Goal: Check status: Check status

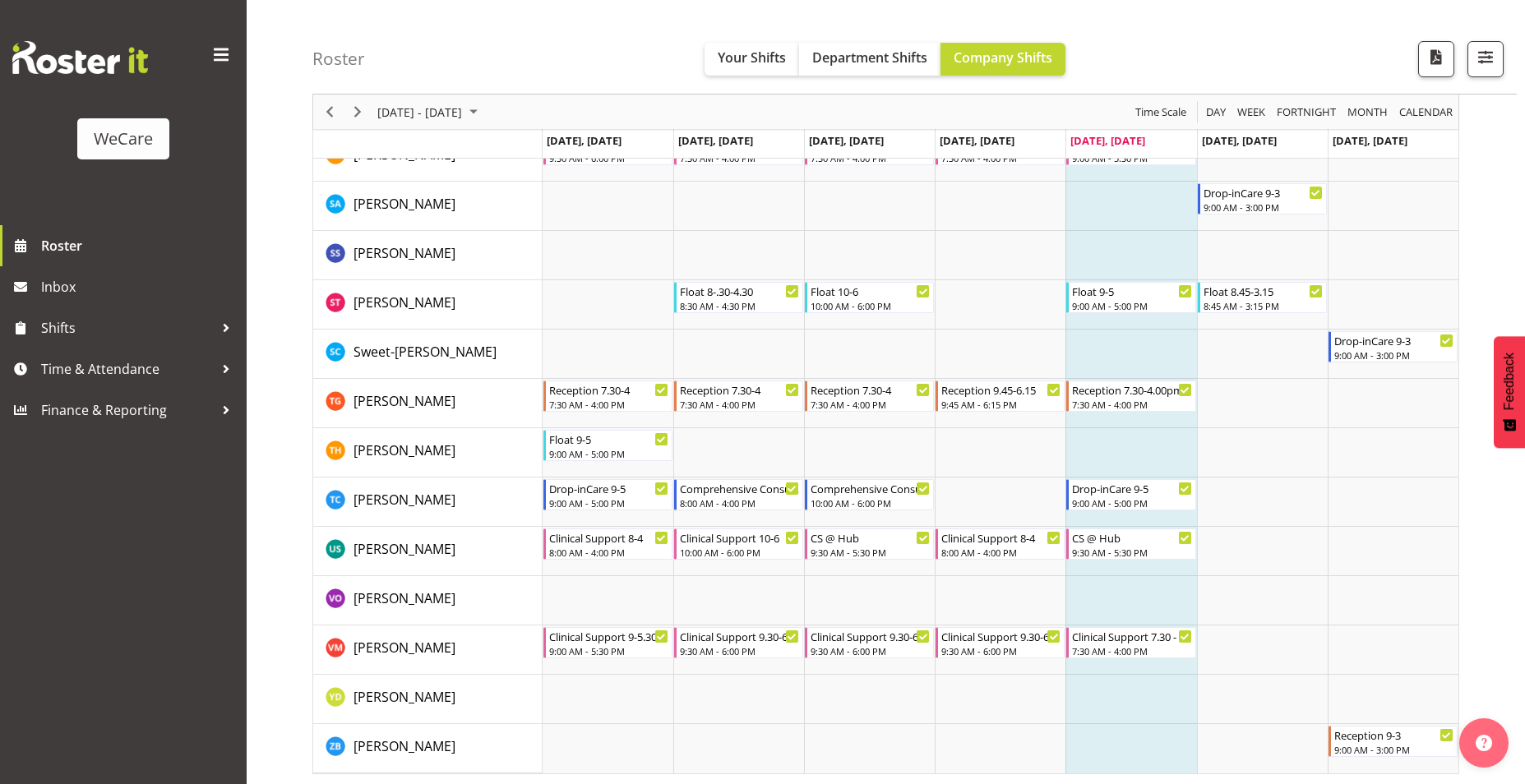
scroll to position [6627, 0]
click at [483, 115] on span "August 25 - 31, 2025" at bounding box center [473, 112] width 20 height 21
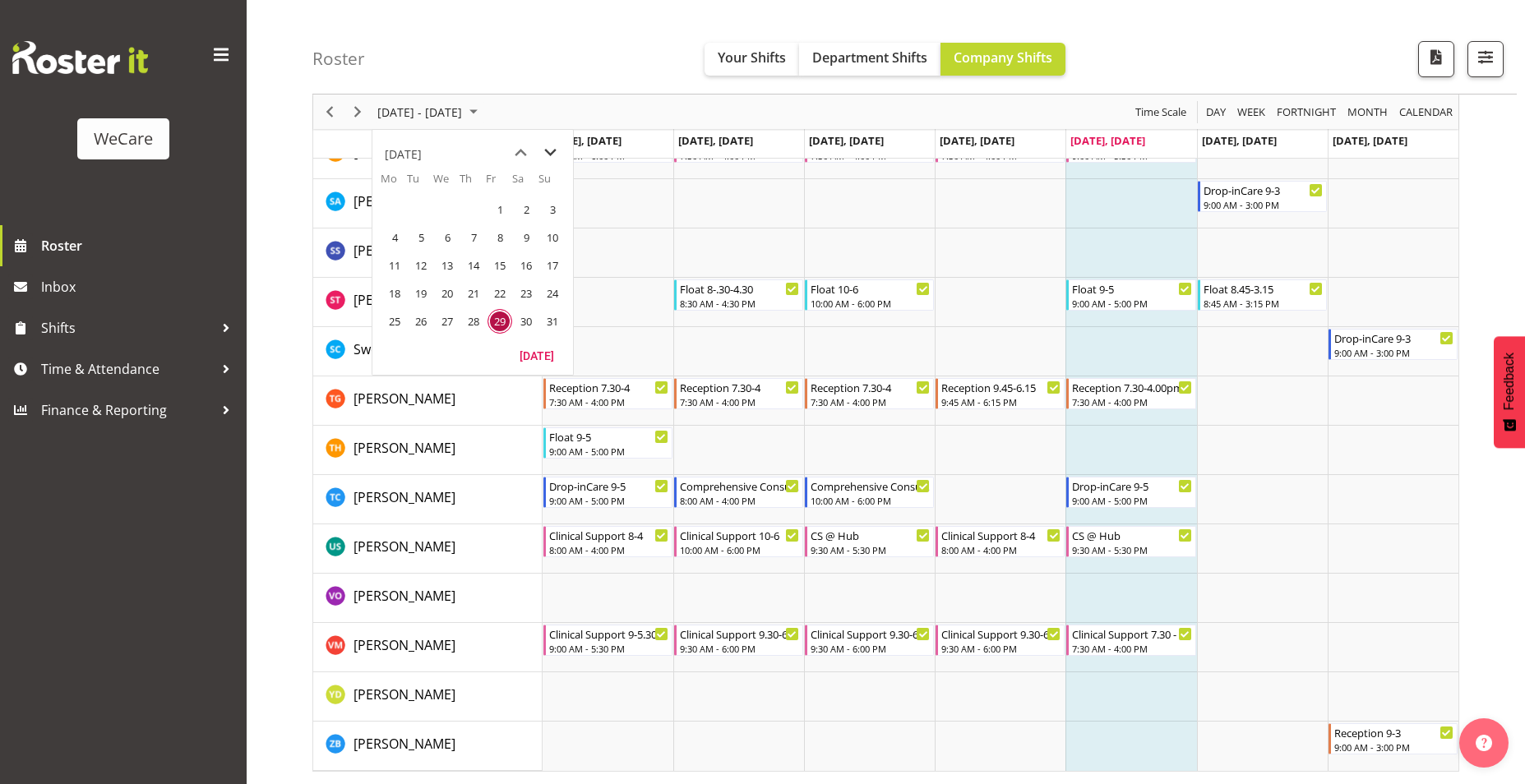
click at [552, 148] on span "next month" at bounding box center [550, 153] width 29 height 30
click at [522, 154] on span "previous month" at bounding box center [521, 153] width 29 height 30
click at [521, 151] on span "previous month" at bounding box center [521, 153] width 29 height 30
click at [527, 150] on span "previous month" at bounding box center [521, 153] width 29 height 30
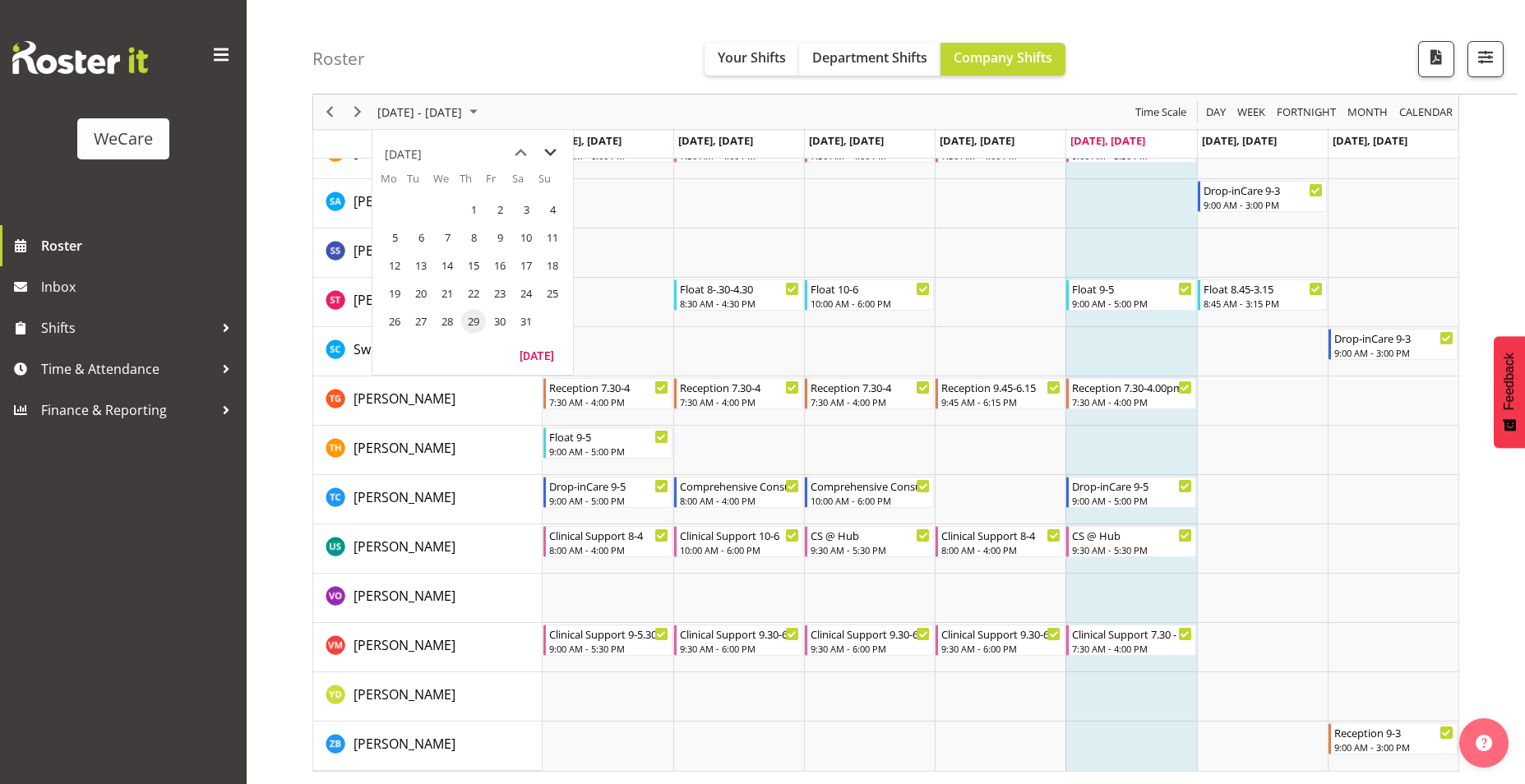
click at [546, 157] on span "next month" at bounding box center [550, 153] width 29 height 30
click at [522, 153] on span "previous month" at bounding box center [521, 153] width 29 height 30
click at [551, 158] on span "next month" at bounding box center [550, 153] width 29 height 30
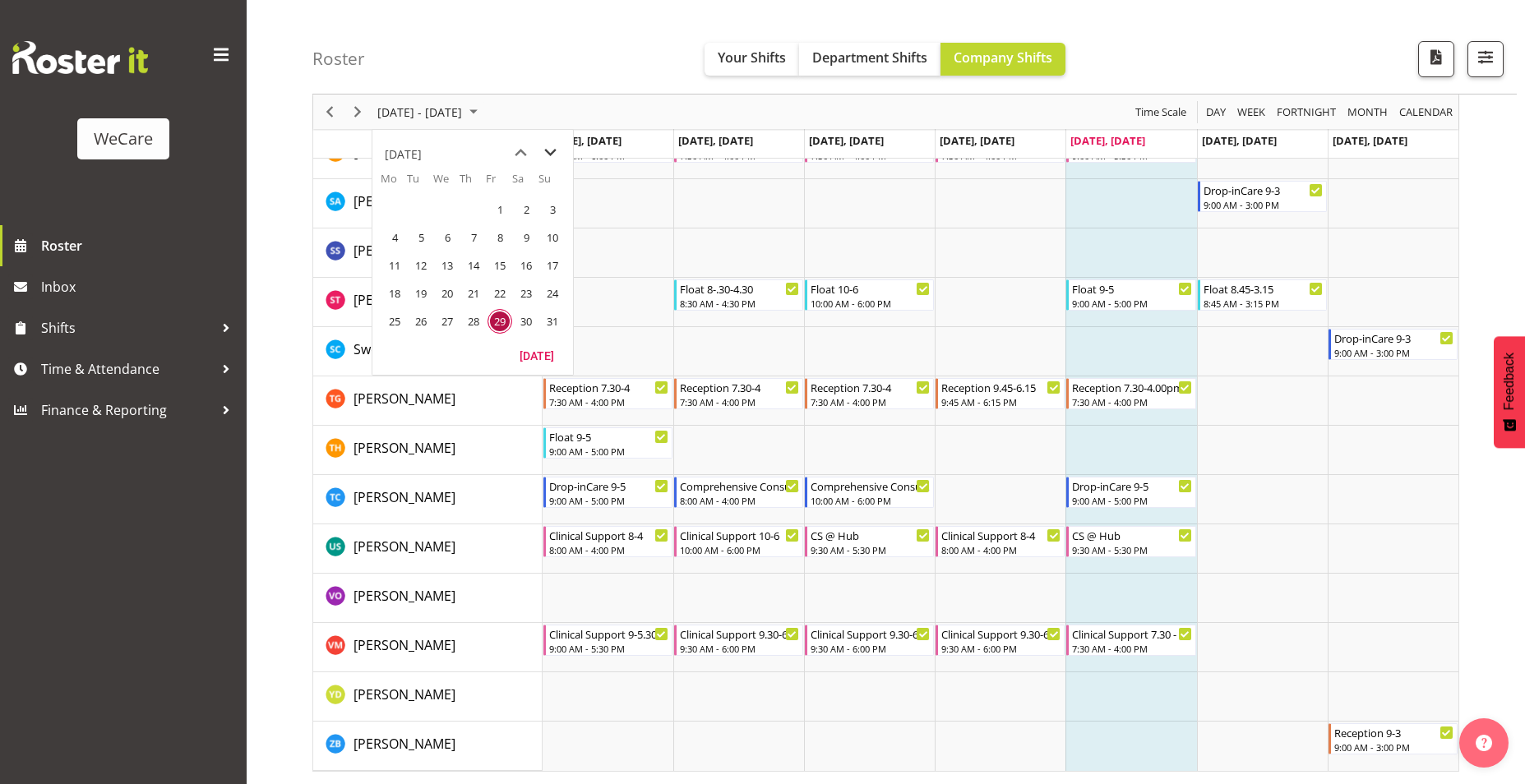
click at [551, 158] on span "next month" at bounding box center [550, 153] width 29 height 30
click at [556, 154] on span "next month" at bounding box center [550, 153] width 29 height 30
click at [454, 212] on span "1" at bounding box center [446, 209] width 25 height 25
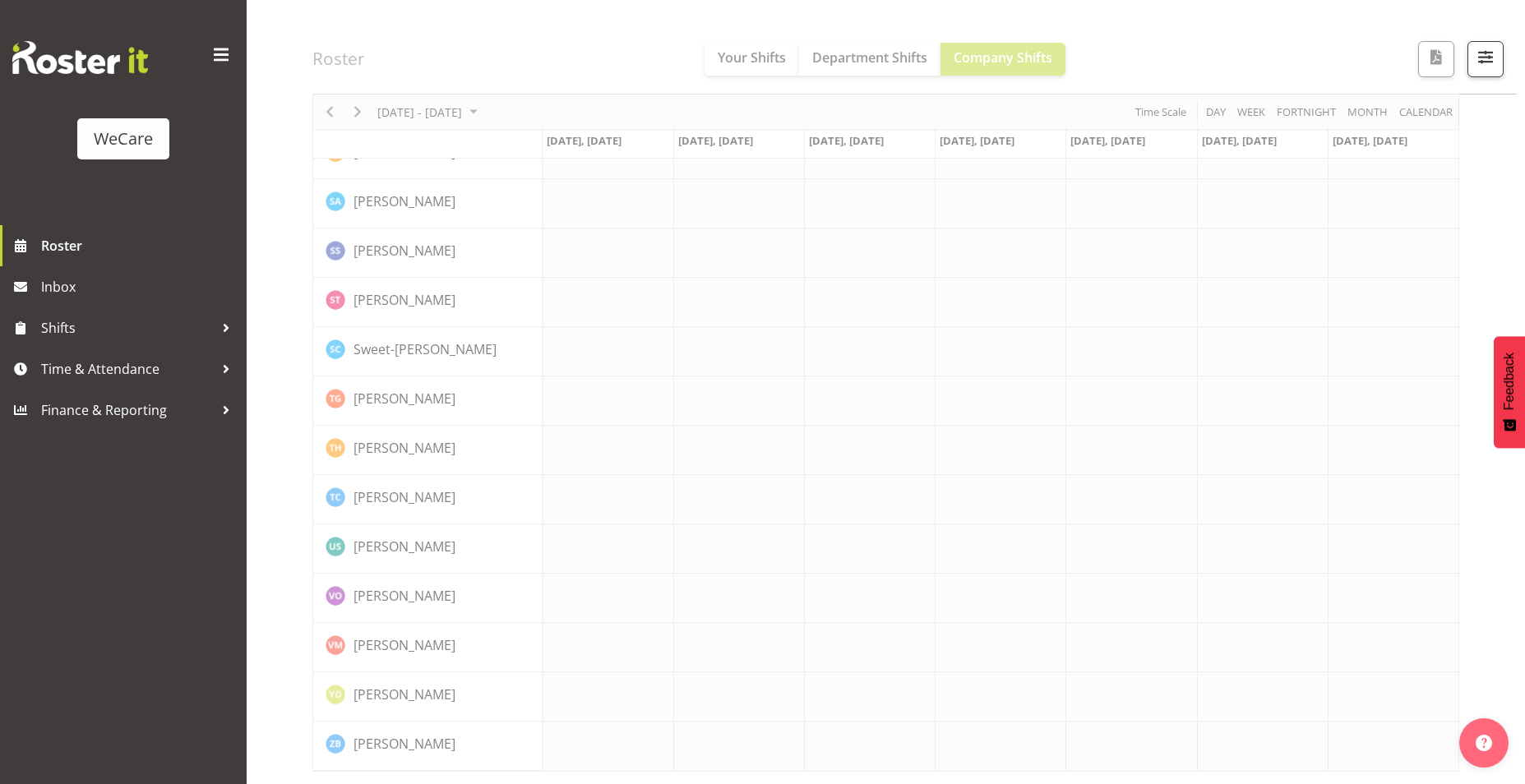
scroll to position [6563, 0]
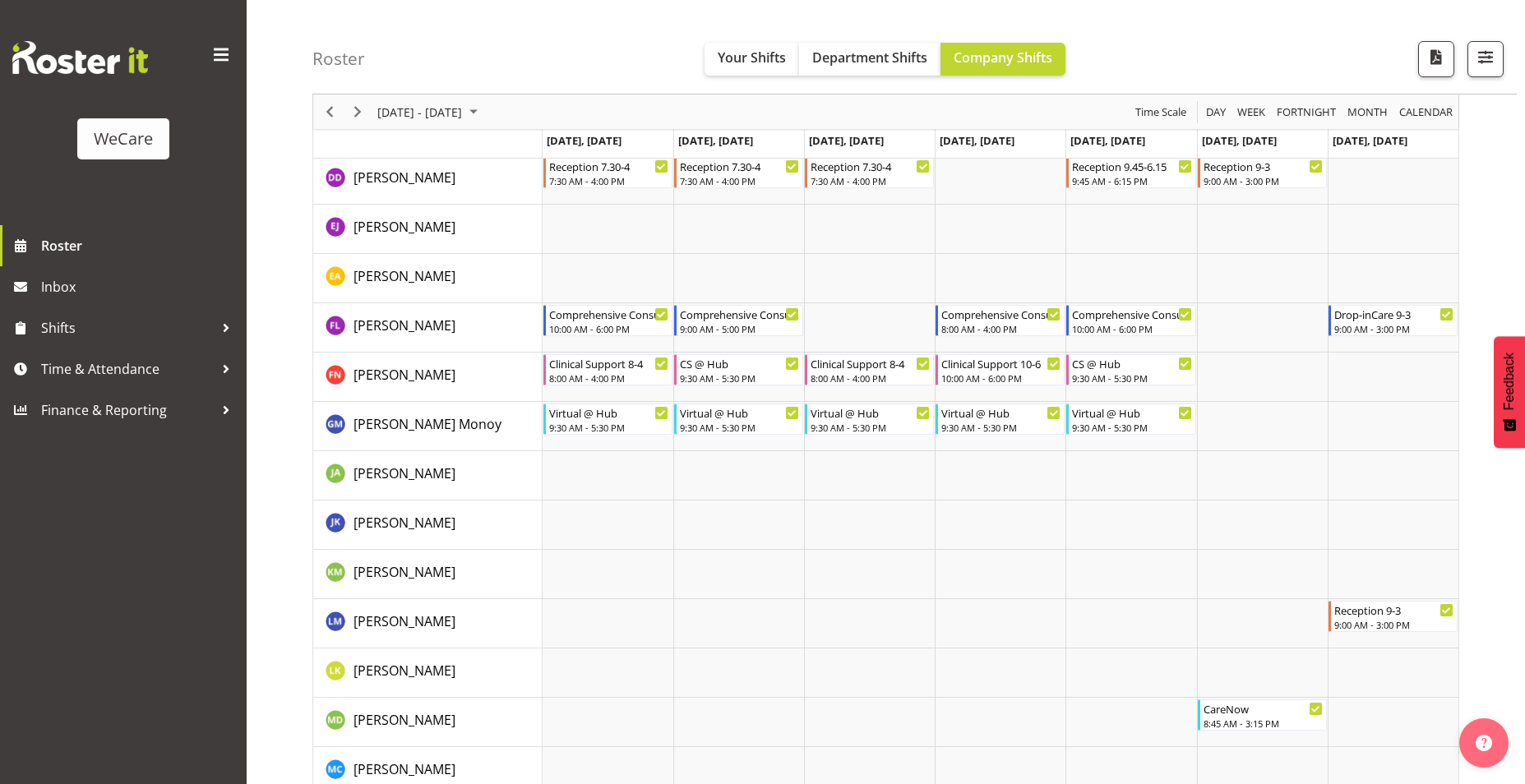
scroll to position [5214, 0]
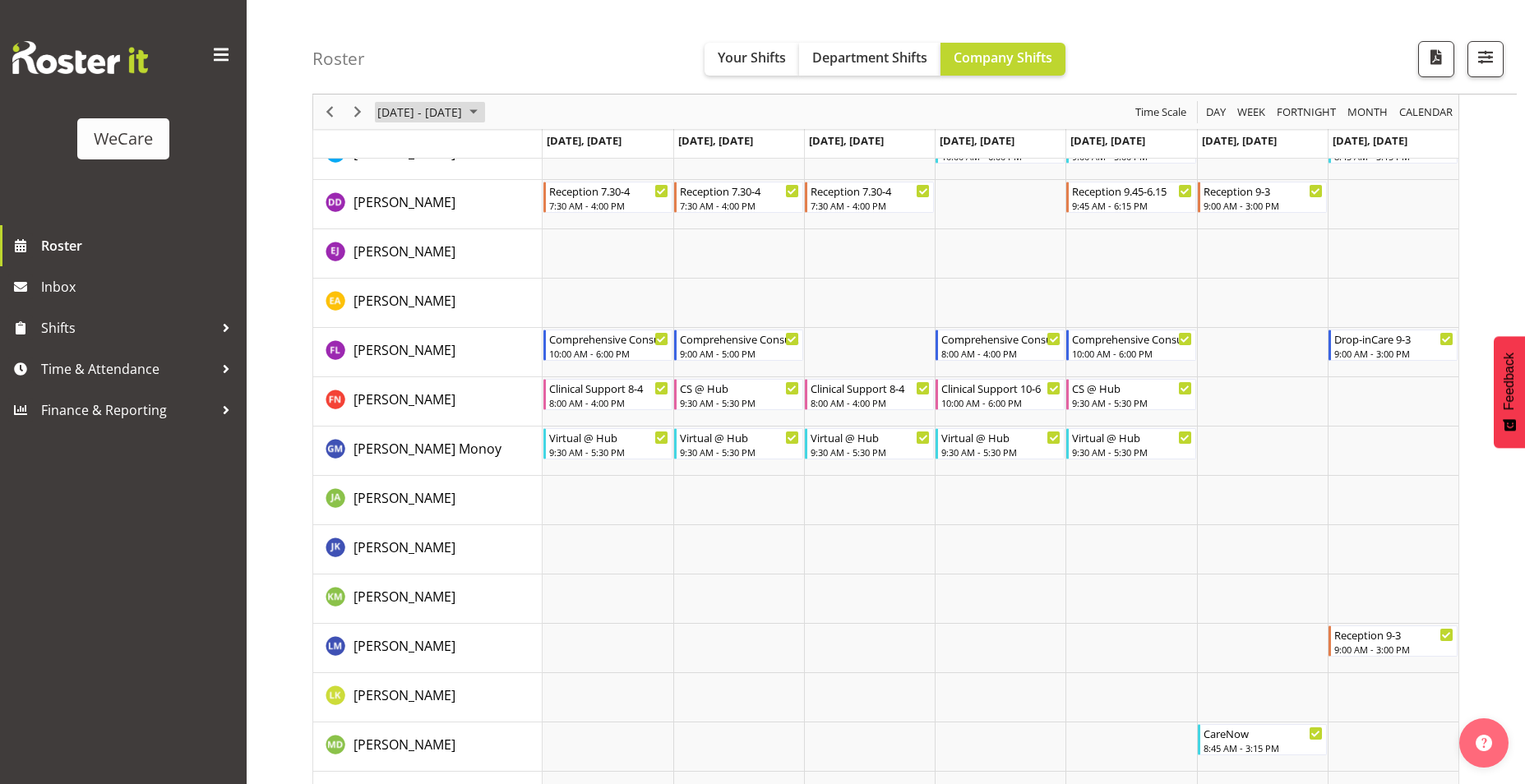
click at [483, 113] on span "Sep 29 - Oct 05, 2025" at bounding box center [473, 112] width 20 height 21
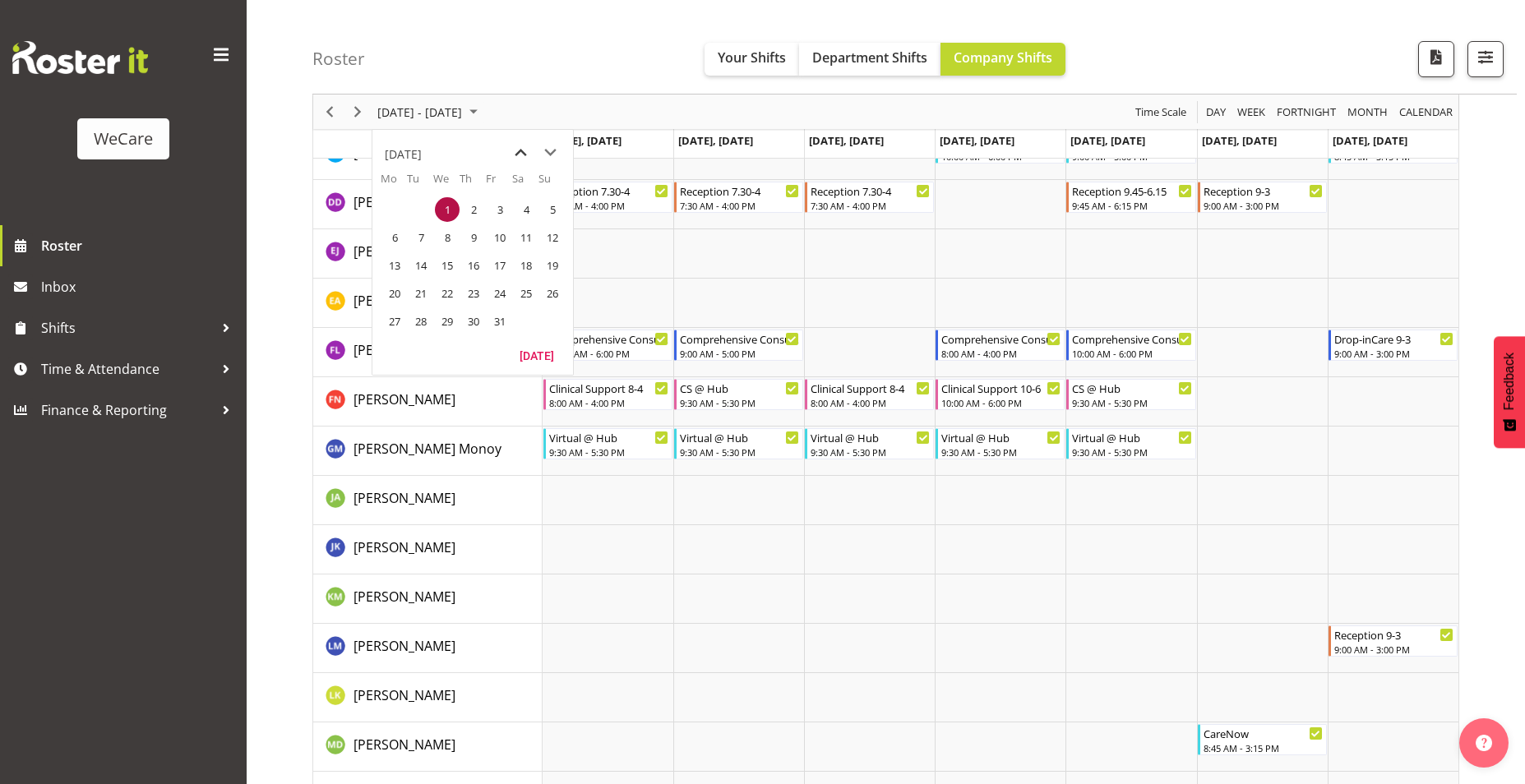
click at [517, 154] on span "previous month" at bounding box center [521, 153] width 29 height 30
click at [397, 209] on span "1" at bounding box center [394, 209] width 25 height 25
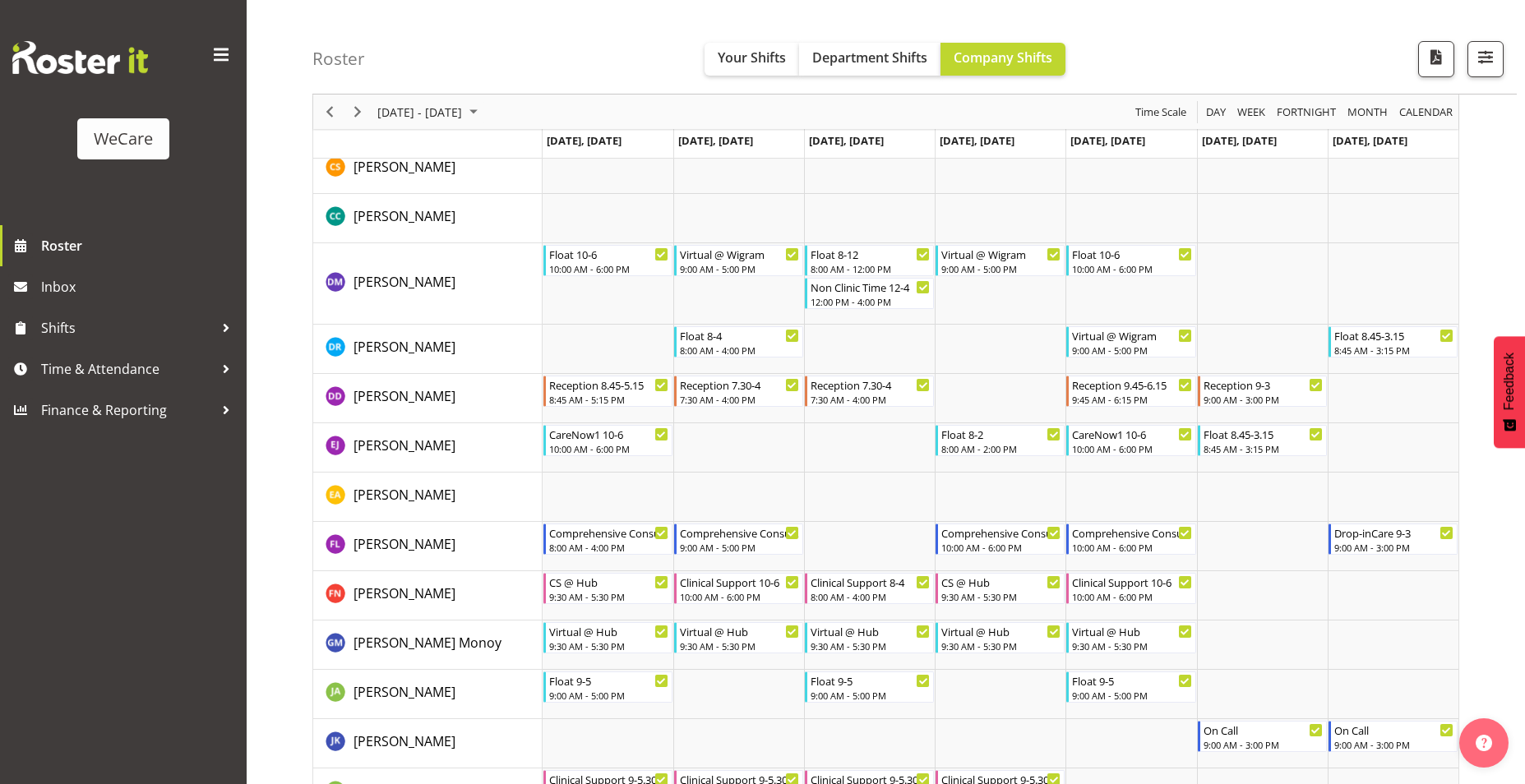
scroll to position [5109, 0]
